Goal: Find specific page/section: Find specific page/section

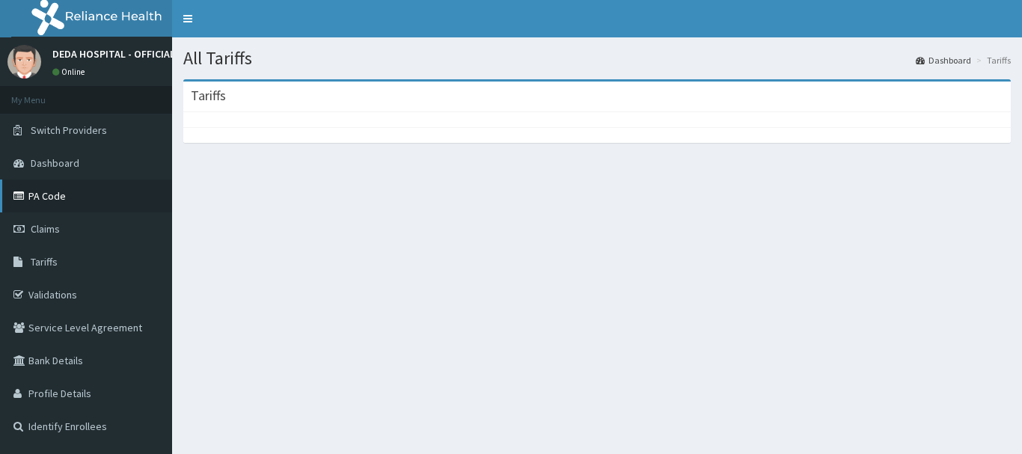
click at [61, 204] on link "PA Code" at bounding box center [86, 196] width 172 height 33
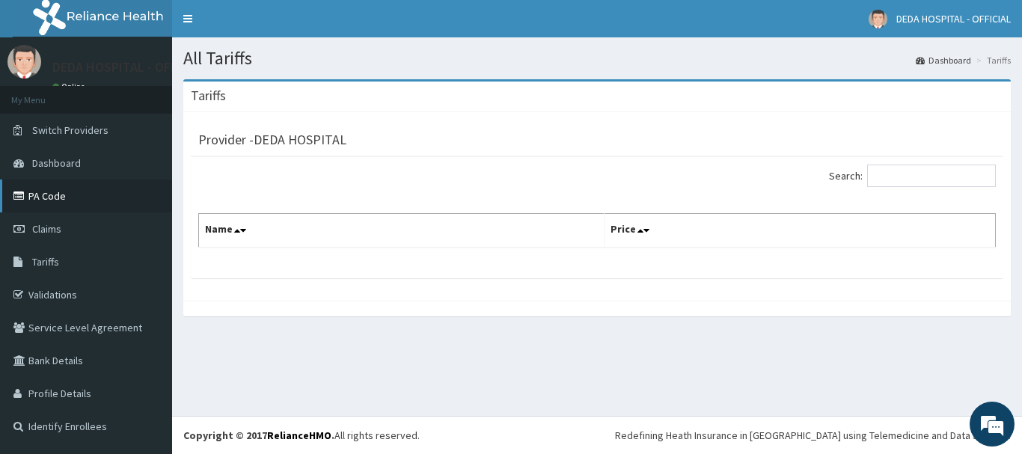
click at [61, 202] on link "PA Code" at bounding box center [86, 196] width 172 height 33
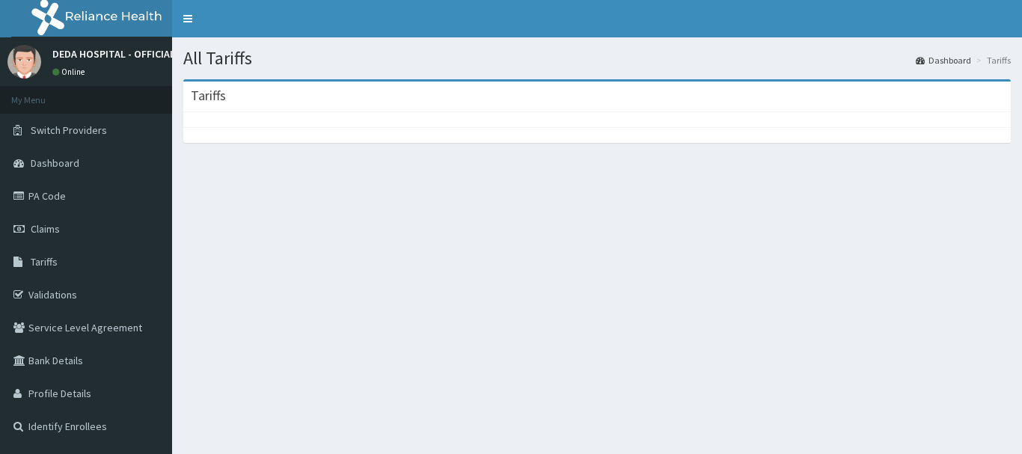
click at [895, 221] on section "Tariffs" at bounding box center [597, 161] width 850 height 187
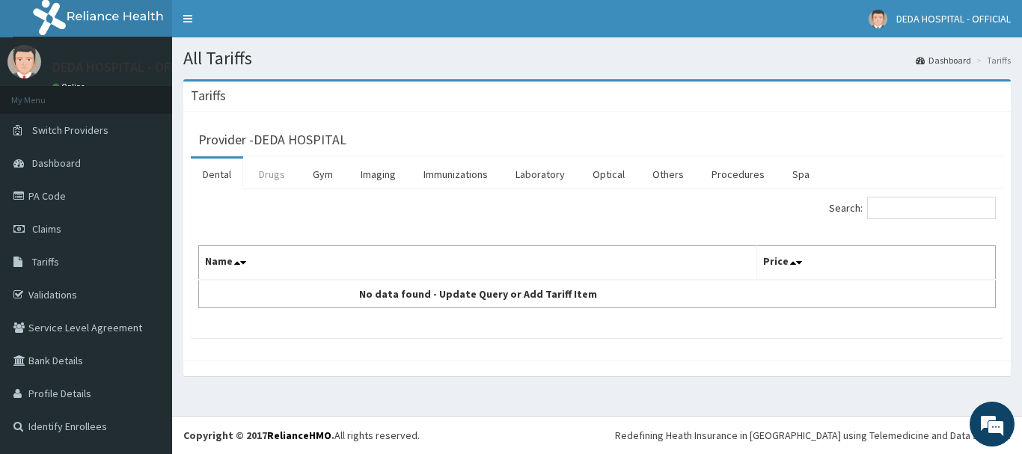
click at [281, 176] on link "Drugs" at bounding box center [272, 174] width 50 height 31
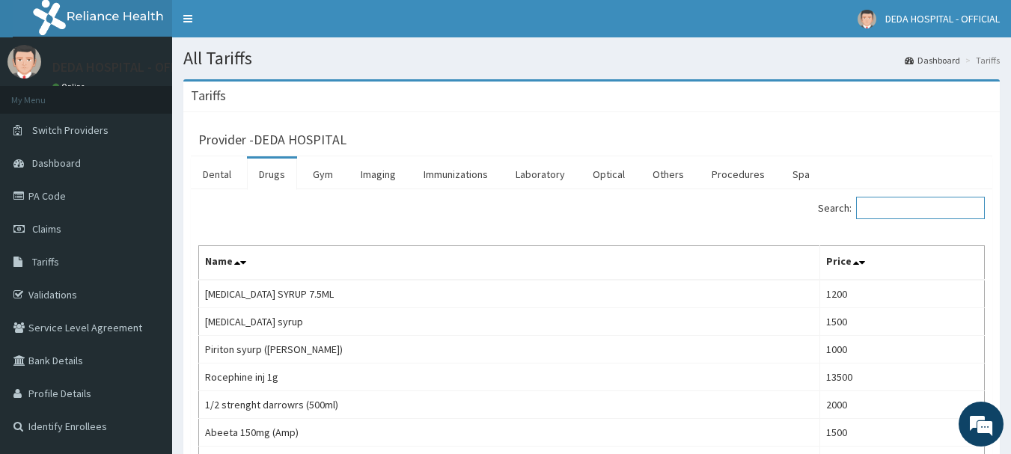
click at [869, 203] on input "Search:" at bounding box center [920, 208] width 129 height 22
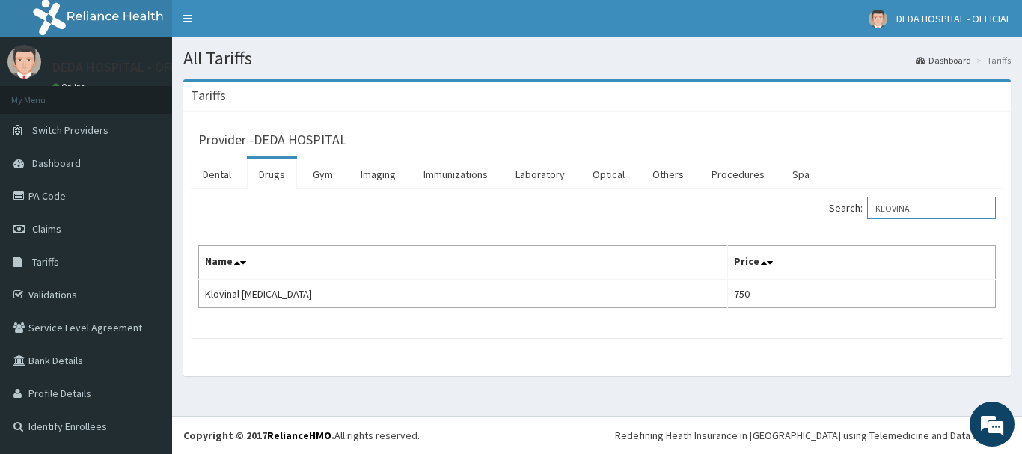
type input "KLOVINA"
click at [706, 444] on footer "Redefining Heath Insurance in Africa using Telemedicine and Data Science! Copyr…" at bounding box center [597, 435] width 850 height 38
click at [99, 191] on link "PA Code" at bounding box center [86, 196] width 172 height 33
